Goal: Contribute content: Add original content to the website for others to see

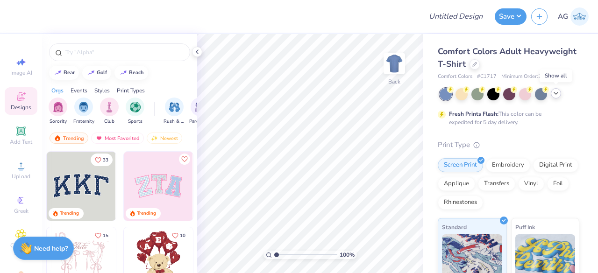
click at [556, 92] on icon at bounding box center [555, 93] width 7 height 7
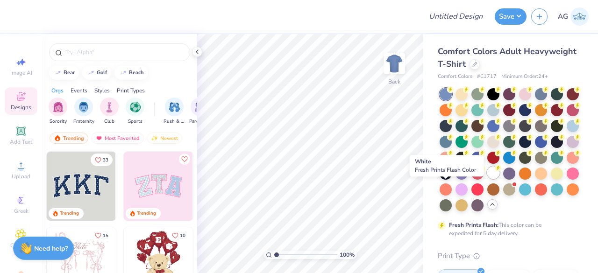
click at [487, 179] on div at bounding box center [493, 173] width 12 height 12
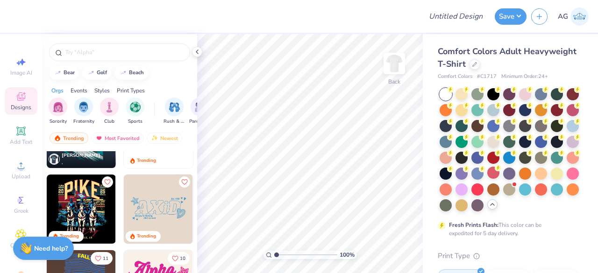
scroll to position [1492, 0]
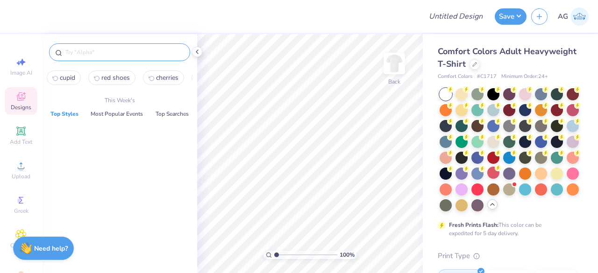
click at [87, 51] on input "text" at bounding box center [124, 52] width 120 height 9
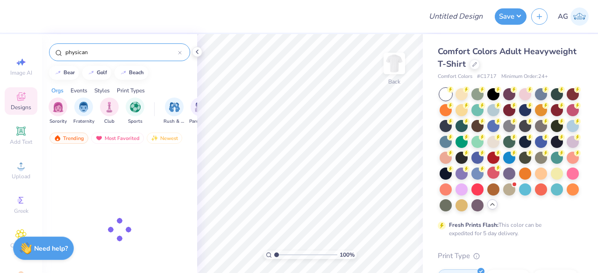
type input "physican"
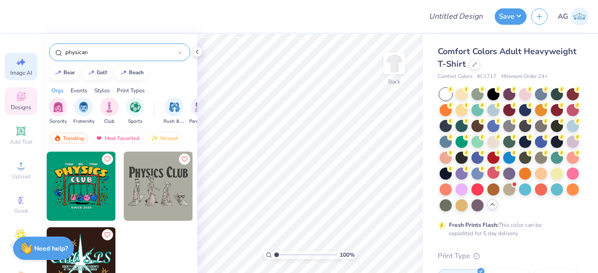
click at [13, 71] on span "Image AI" at bounding box center [21, 72] width 22 height 7
select select "4"
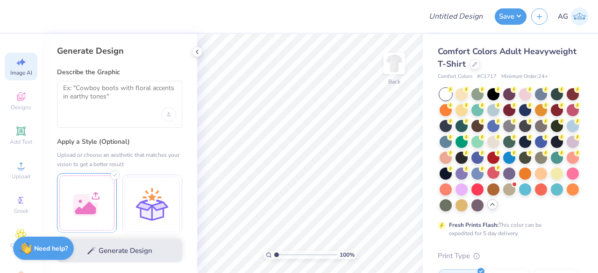
click at [93, 191] on div at bounding box center [87, 203] width 60 height 60
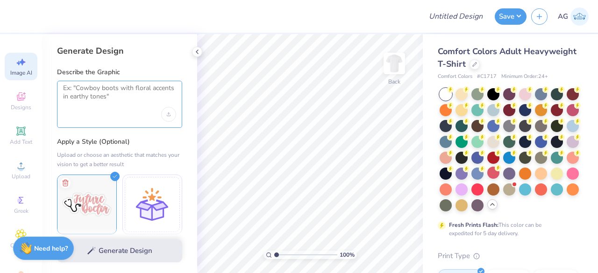
click at [109, 91] on textarea at bounding box center [119, 95] width 113 height 23
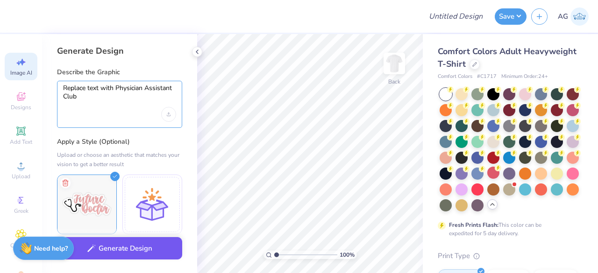
type textarea "Replace text with Physician Assistant Club"
click at [135, 244] on button "Generate Design" at bounding box center [119, 248] width 125 height 23
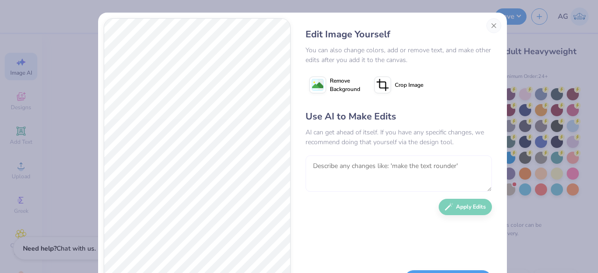
click at [319, 184] on textarea at bounding box center [399, 174] width 186 height 36
type textarea "make it aligned"
click at [470, 204] on button "Apply Edits" at bounding box center [465, 205] width 53 height 16
click at [337, 77] on span "Remove Background" at bounding box center [345, 85] width 30 height 17
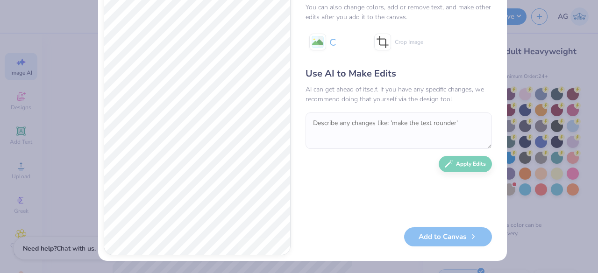
scroll to position [0, 0]
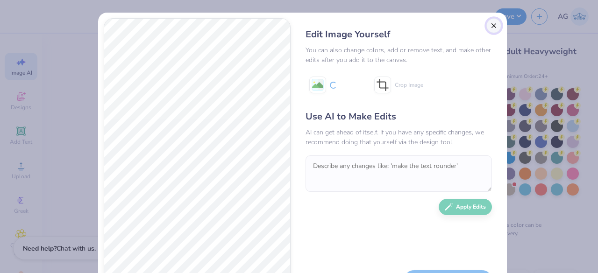
click at [490, 25] on button "Close" at bounding box center [493, 25] width 15 height 15
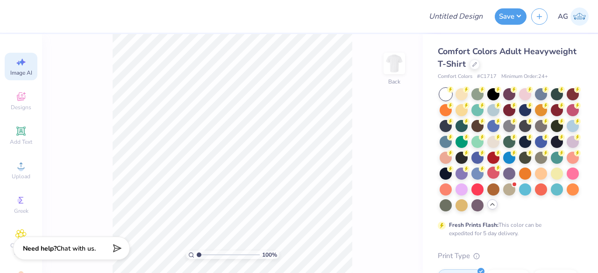
scroll to position [0, 21]
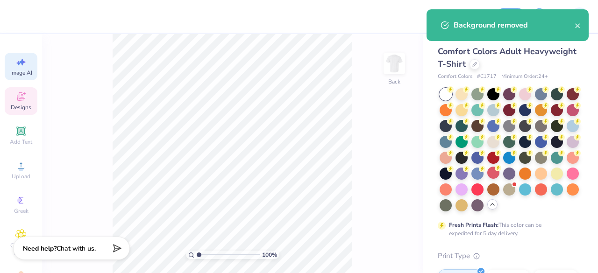
click at [13, 108] on span "Designs" at bounding box center [21, 107] width 21 height 7
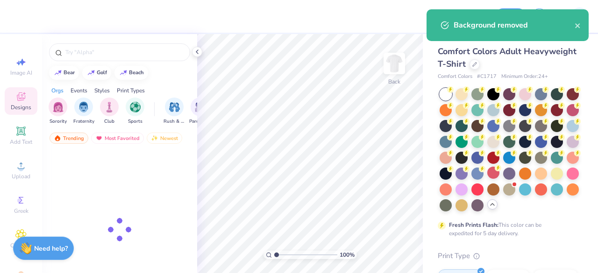
scroll to position [0, 0]
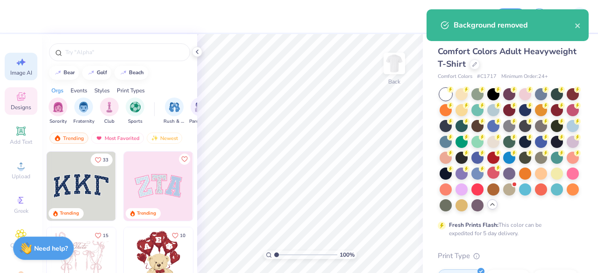
click at [17, 59] on icon at bounding box center [20, 62] width 11 height 11
select select "4"
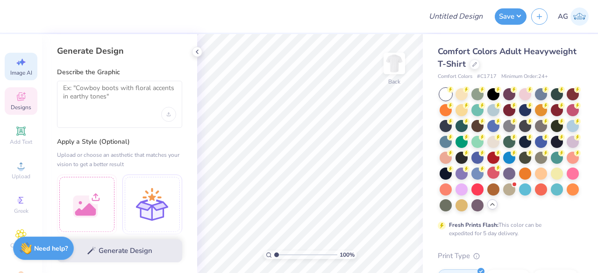
click at [29, 100] on div "Designs" at bounding box center [21, 101] width 33 height 28
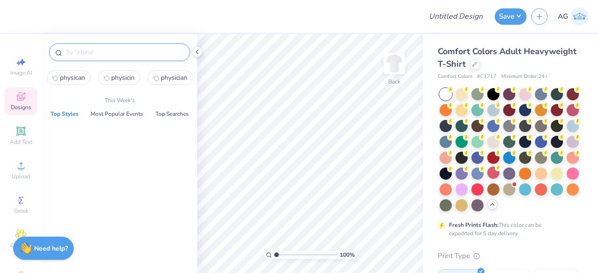
click at [76, 57] on input "text" at bounding box center [124, 52] width 120 height 9
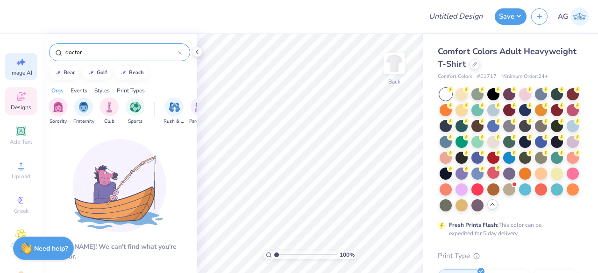
type input "doctor"
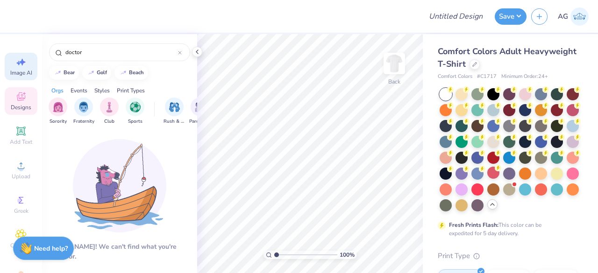
click at [20, 69] on span "Image AI" at bounding box center [21, 72] width 22 height 7
select select "4"
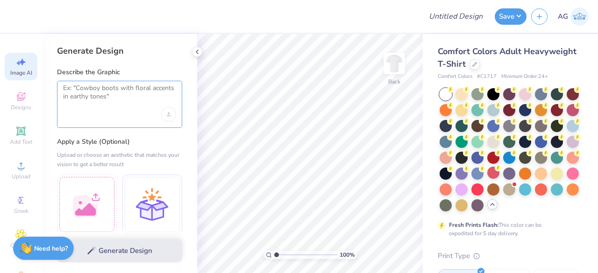
click at [86, 106] on textarea at bounding box center [119, 95] width 113 height 23
click at [94, 189] on div at bounding box center [87, 203] width 60 height 60
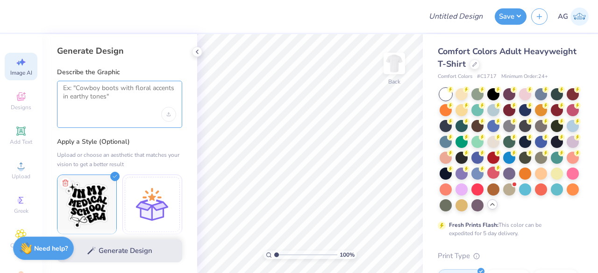
click at [88, 102] on textarea at bounding box center [119, 95] width 113 height 23
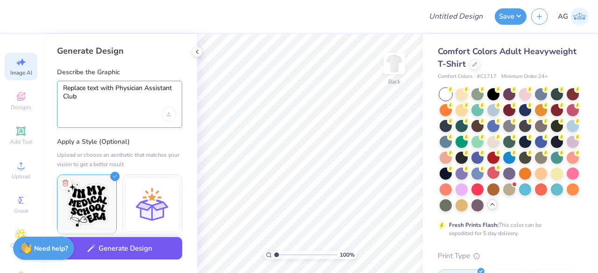
type textarea "Replace text with Physician Assistant Club"
click at [119, 249] on button "Generate Design" at bounding box center [119, 248] width 125 height 23
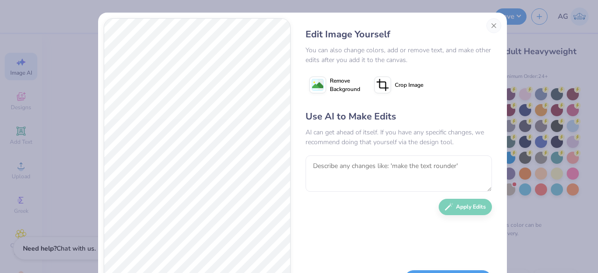
scroll to position [43, 0]
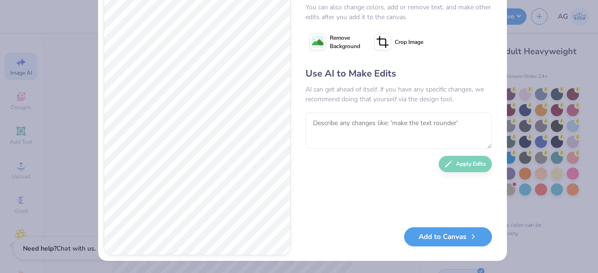
click at [334, 47] on span "Remove Background" at bounding box center [345, 42] width 30 height 17
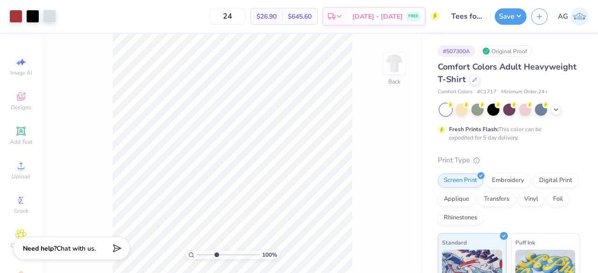
type input "3.77"
click at [216, 255] on input "range" at bounding box center [228, 255] width 63 height 8
type input "2.90"
type input "2.91"
click at [199, 254] on input "range" at bounding box center [228, 255] width 63 height 8
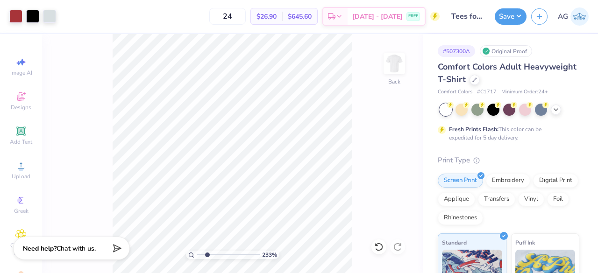
click at [207, 257] on input "range" at bounding box center [228, 255] width 63 height 8
click at [198, 254] on input "range" at bounding box center [228, 255] width 63 height 8
click at [224, 257] on input "range" at bounding box center [228, 255] width 63 height 8
click at [508, 15] on button "Save" at bounding box center [511, 15] width 32 height 16
type input "3.82147113189304"
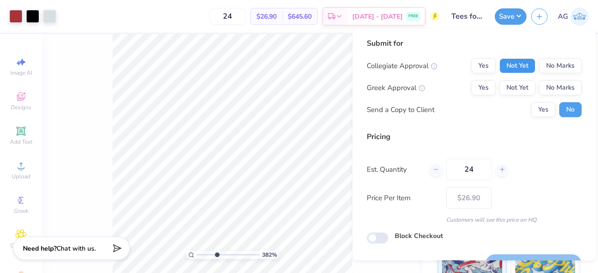
click at [507, 72] on button "Not Yet" at bounding box center [518, 65] width 36 height 15
click at [544, 96] on div "Collegiate Approval Yes Not Yet No Marks Greek Approval Yes Not Yet No Marks Se…" at bounding box center [474, 87] width 215 height 59
click at [543, 93] on button "No Marks" at bounding box center [560, 87] width 43 height 15
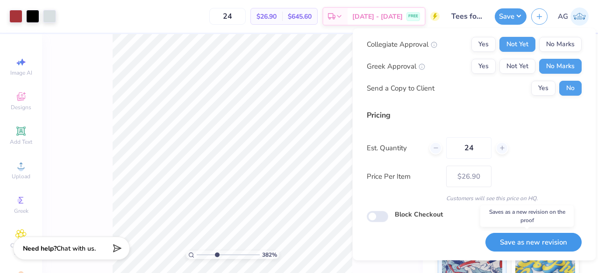
click at [513, 236] on button "Save as new revision" at bounding box center [534, 242] width 96 height 19
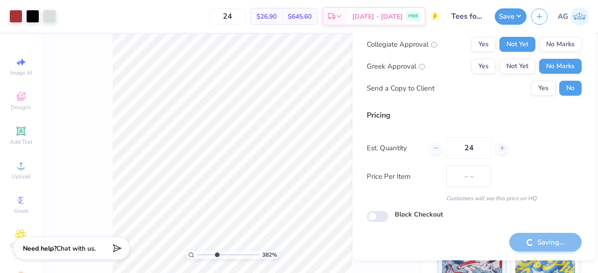
type input "$26.90"
type input "3.82147113189304"
